Goal: Task Accomplishment & Management: Manage account settings

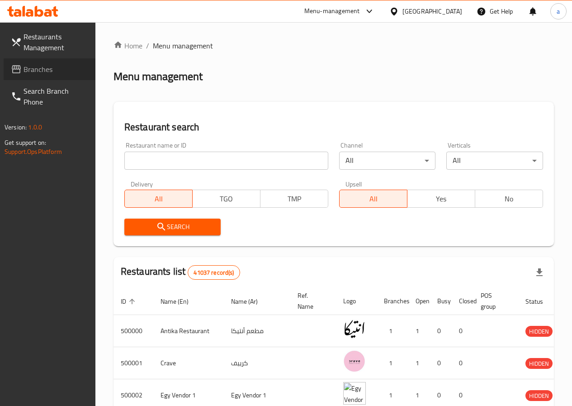
click at [43, 75] on span "Branches" at bounding box center [56, 69] width 65 height 11
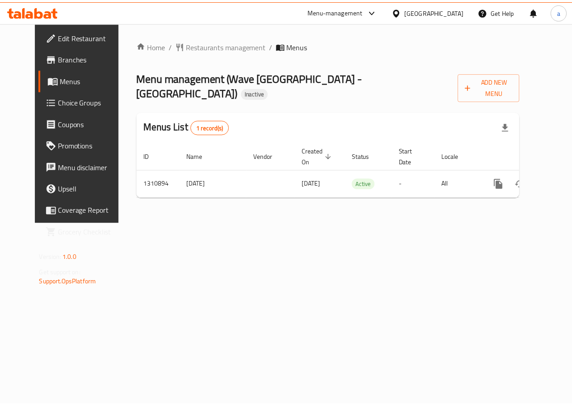
scroll to position [0, 3]
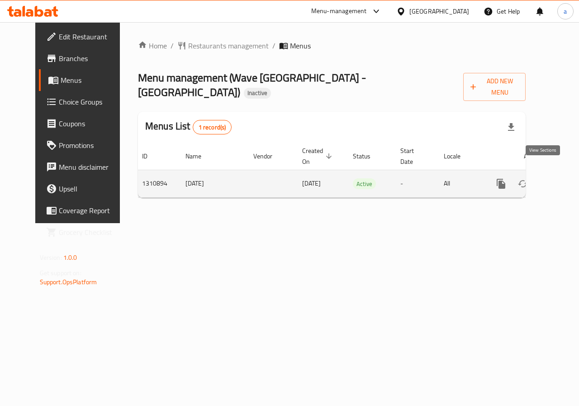
click at [555, 178] on link "enhanced table" at bounding box center [566, 184] width 22 height 22
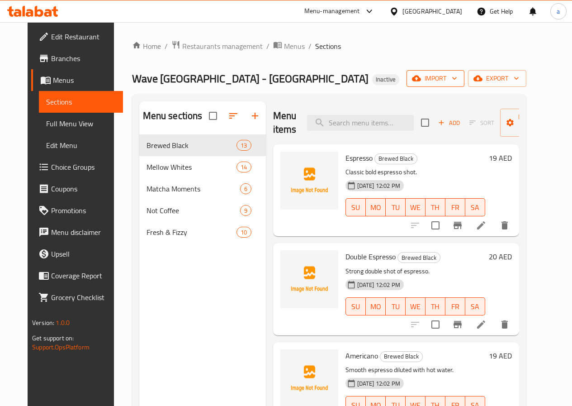
click at [457, 83] on span "import" at bounding box center [435, 78] width 43 height 11
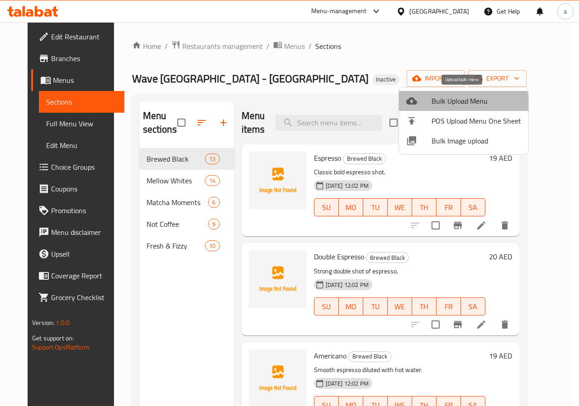
click at [458, 104] on span "Bulk Upload Menu" at bounding box center [477, 100] width 90 height 11
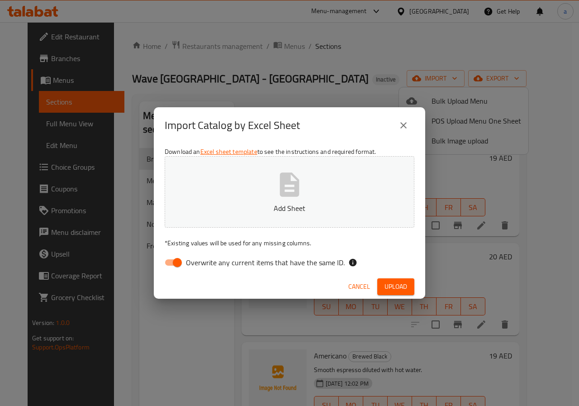
click at [201, 259] on span "Overwrite any current items that have the same ID." at bounding box center [265, 262] width 159 height 11
click at [201, 259] on input "Overwrite any current items that have the same ID." at bounding box center [178, 262] width 52 height 17
checkbox input "false"
click at [395, 284] on span "Upload" at bounding box center [395, 286] width 23 height 11
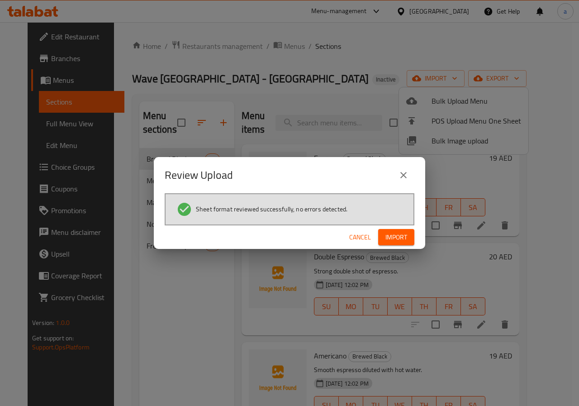
click at [393, 230] on button "Import" at bounding box center [396, 237] width 36 height 17
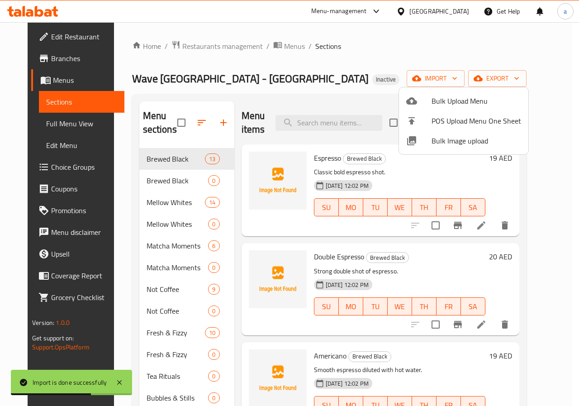
click at [161, 184] on div at bounding box center [289, 203] width 579 height 406
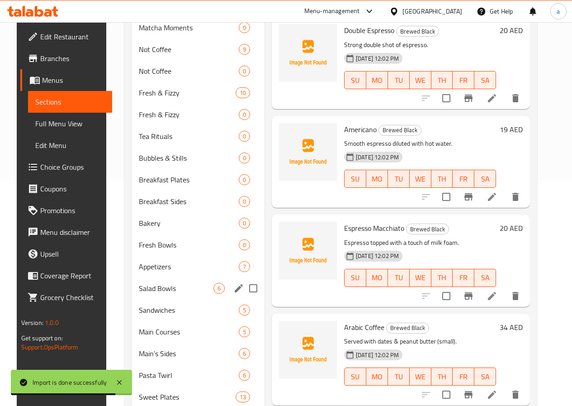
scroll to position [270, 0]
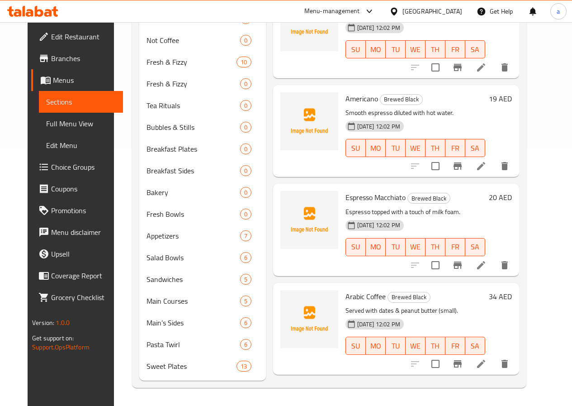
click at [47, 120] on span "Full Menu View" at bounding box center [81, 123] width 70 height 11
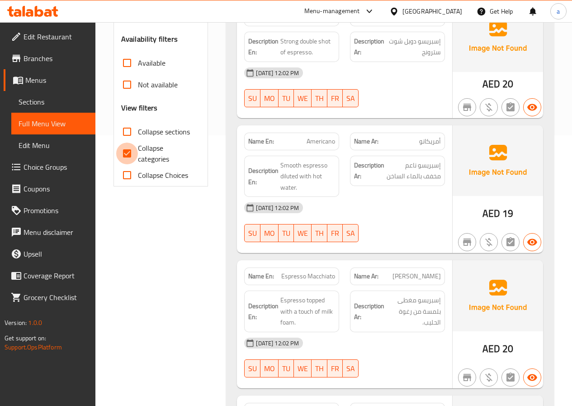
drag, startPoint x: 128, startPoint y: 162, endPoint x: 181, endPoint y: 160, distance: 53.4
click at [128, 162] on input "Collapse categories" at bounding box center [127, 153] width 22 height 22
checkbox input "false"
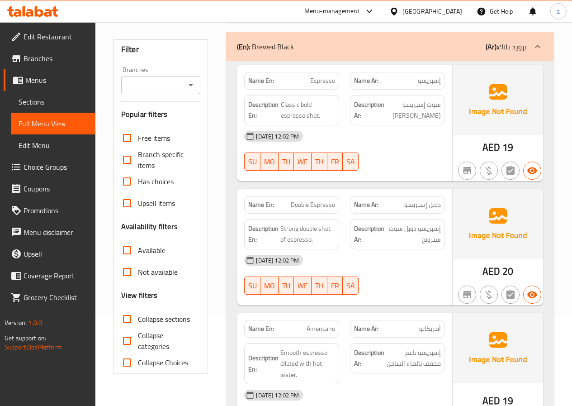
scroll to position [90, 0]
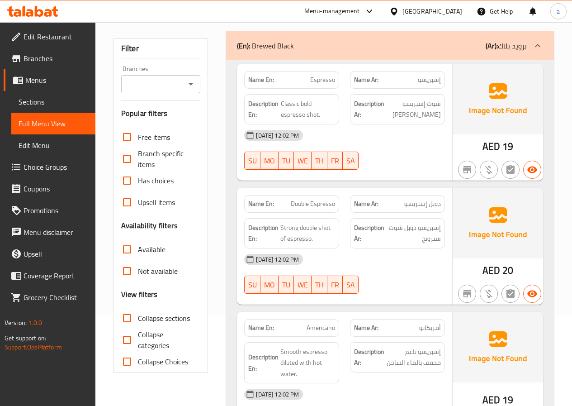
click at [56, 123] on span "Full Menu View" at bounding box center [54, 123] width 70 height 11
click at [53, 97] on span "Sections" at bounding box center [54, 101] width 70 height 11
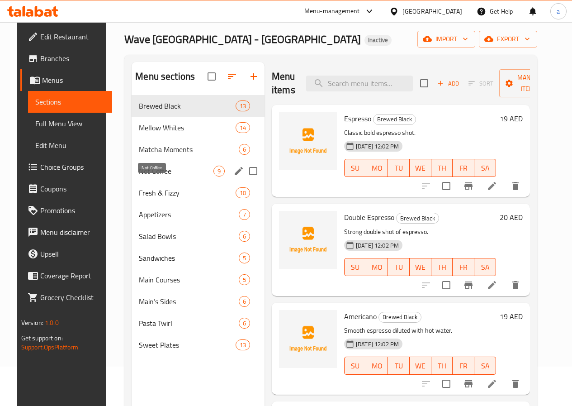
scroll to position [90, 0]
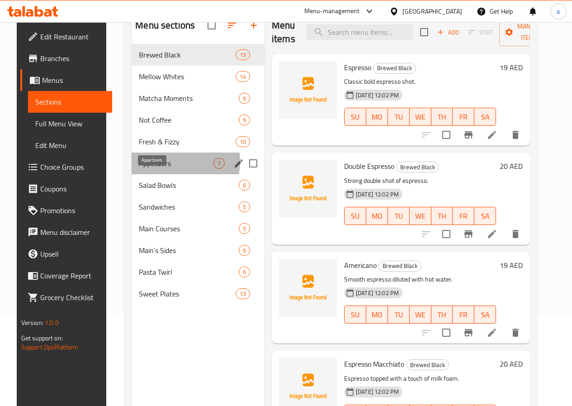
click at [162, 169] on span "Appetizers" at bounding box center [176, 163] width 75 height 11
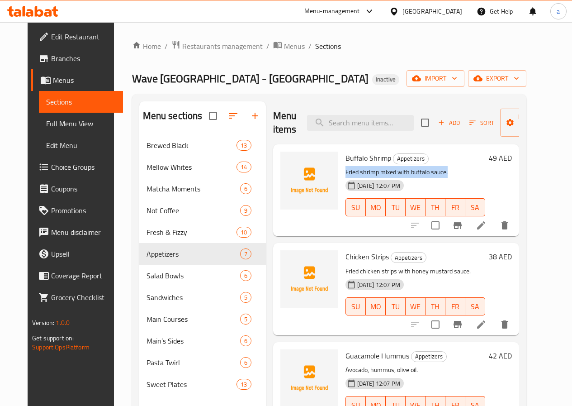
drag, startPoint x: 303, startPoint y: 171, endPoint x: 415, endPoint y: 173, distance: 111.7
click at [415, 173] on div "Buffalo Shrimp Appetizers Fried shrimp mixed with buffalo sauce. [DATE] 12:07 P…" at bounding box center [415, 190] width 147 height 85
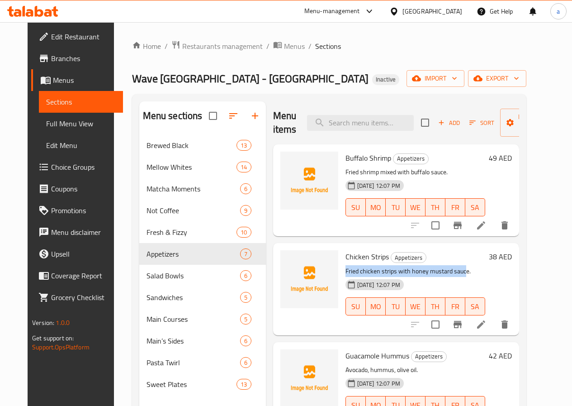
drag, startPoint x: 307, startPoint y: 270, endPoint x: 426, endPoint y: 272, distance: 119.0
click at [426, 272] on p "Fried chicken strips with honey mustard sauce." at bounding box center [416, 271] width 140 height 11
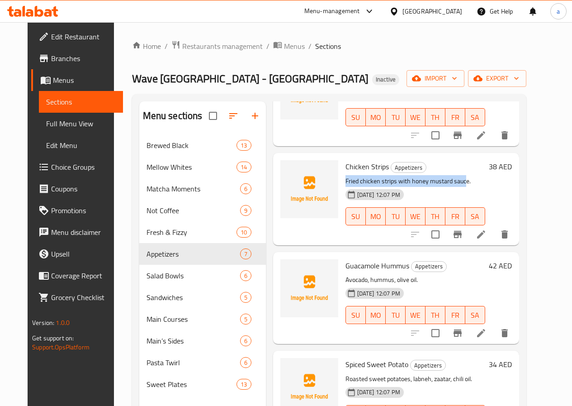
scroll to position [90, 0]
drag, startPoint x: 312, startPoint y: 280, endPoint x: 366, endPoint y: 278, distance: 54.3
click at [366, 278] on p "Avocado, hummus, olive oil." at bounding box center [416, 279] width 140 height 11
click at [370, 278] on p "Avocado, hummus, olive oil." at bounding box center [416, 279] width 140 height 11
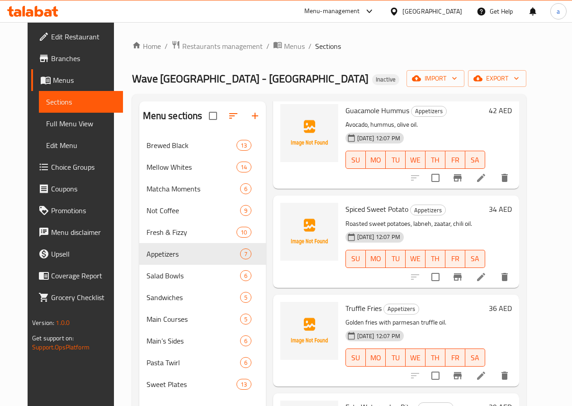
scroll to position [271, 0]
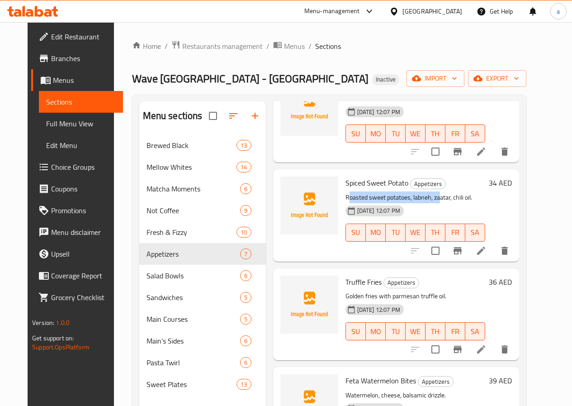
drag, startPoint x: 309, startPoint y: 196, endPoint x: 403, endPoint y: 196, distance: 94.1
click at [401, 196] on p "Roasted sweet potatoes, labneh, zaatar, chili oil." at bounding box center [416, 197] width 140 height 11
click at [426, 194] on p "Roasted sweet potatoes, labneh, zaatar, chili oil." at bounding box center [416, 197] width 140 height 11
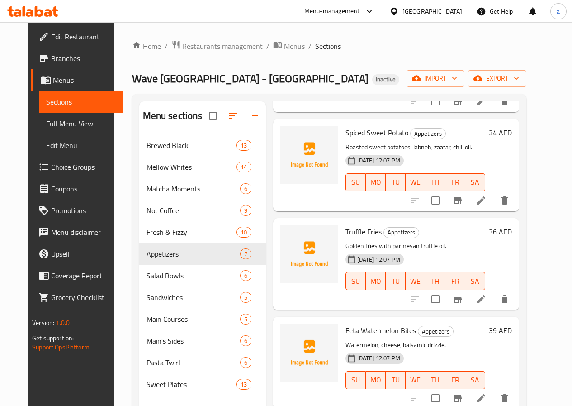
scroll to position [322, 0]
drag, startPoint x: 306, startPoint y: 247, endPoint x: 415, endPoint y: 245, distance: 109.0
click at [415, 245] on div "Truffle Fries Appetizers Golden fries with parmesan truffle oil. [DATE] 12:07 P…" at bounding box center [415, 263] width 147 height 85
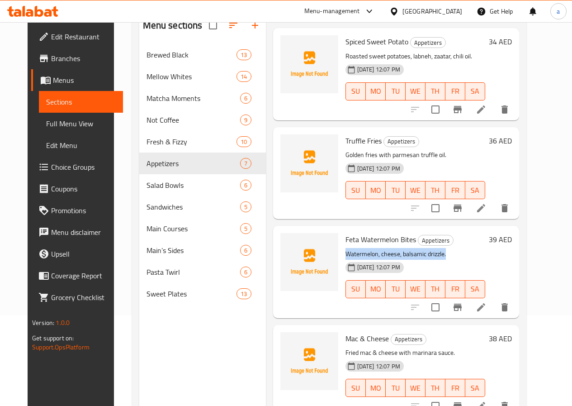
drag, startPoint x: 307, startPoint y: 255, endPoint x: 419, endPoint y: 248, distance: 112.4
click at [423, 248] on p "Watermelon, cheese, balsamic drizzle." at bounding box center [416, 253] width 140 height 11
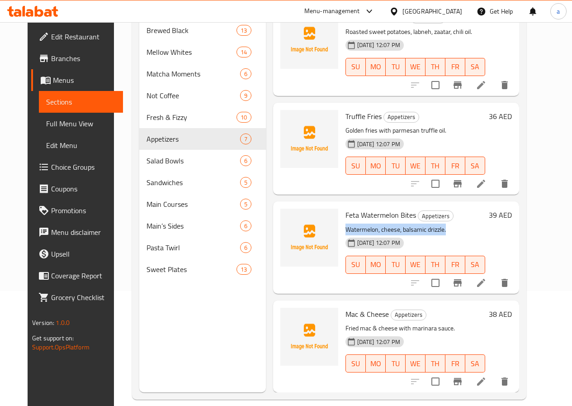
scroll to position [127, 0]
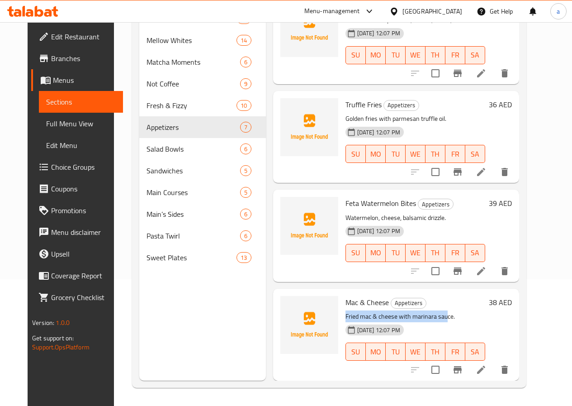
drag, startPoint x: 305, startPoint y: 316, endPoint x: 410, endPoint y: 316, distance: 105.4
click at [407, 316] on div "Mac & Cheese Appetizers Fried mac & cheese with marinara sauce. [DATE] 12:07 PM…" at bounding box center [415, 334] width 147 height 85
